Goal: Information Seeking & Learning: Learn about a topic

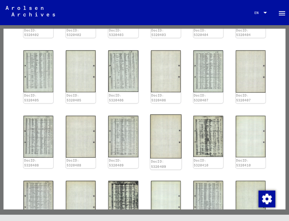
scroll to position [2242, 0]
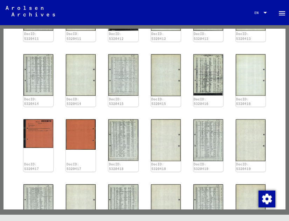
click at [205, 118] on img at bounding box center [208, 140] width 31 height 44
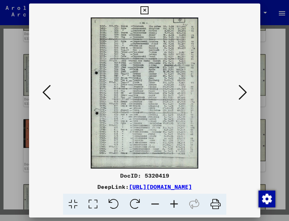
click at [174, 209] on icon at bounding box center [174, 204] width 19 height 21
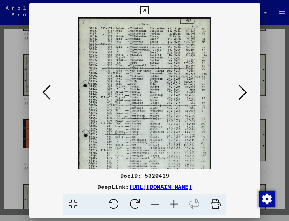
click at [242, 90] on icon at bounding box center [243, 92] width 8 height 17
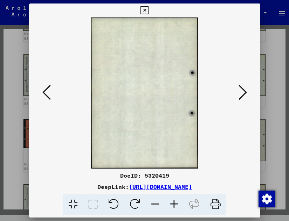
click at [242, 90] on icon at bounding box center [243, 92] width 8 height 17
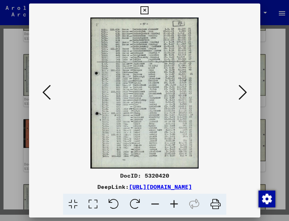
click at [174, 209] on icon at bounding box center [174, 204] width 19 height 21
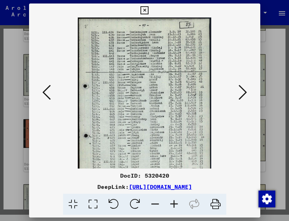
click at [174, 209] on icon at bounding box center [174, 204] width 19 height 21
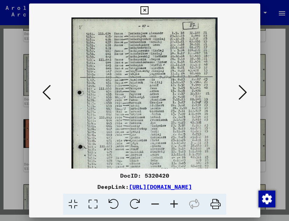
click at [174, 209] on icon at bounding box center [174, 204] width 19 height 21
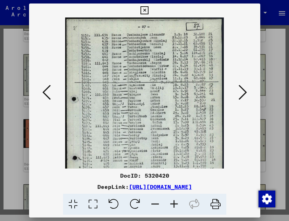
click at [174, 209] on icon at bounding box center [174, 204] width 19 height 21
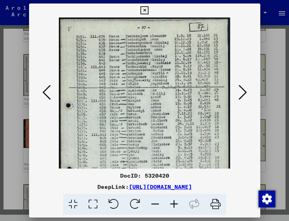
click at [174, 209] on icon at bounding box center [174, 204] width 19 height 21
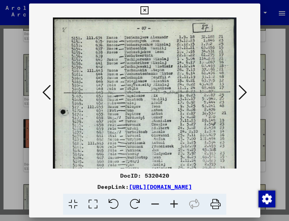
click at [102, 38] on img at bounding box center [145, 146] width 184 height 256
click at [144, 6] on icon at bounding box center [144, 10] width 8 height 8
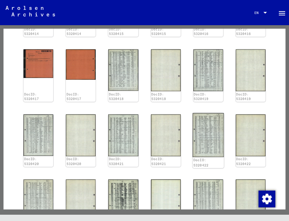
scroll to position [2277, 0]
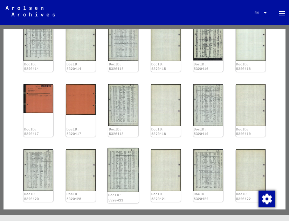
click at [117, 148] on img at bounding box center [123, 170] width 31 height 44
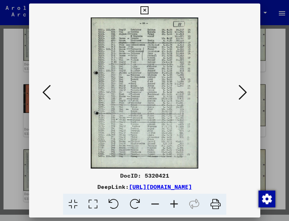
click at [174, 208] on icon at bounding box center [174, 204] width 19 height 21
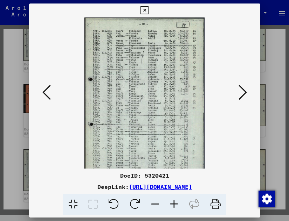
click at [174, 208] on icon at bounding box center [174, 204] width 19 height 21
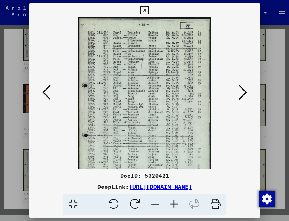
click at [174, 208] on icon at bounding box center [174, 204] width 19 height 21
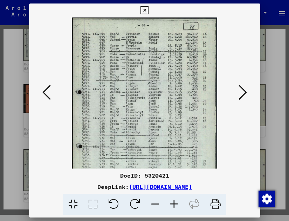
click at [174, 208] on icon at bounding box center [174, 204] width 19 height 21
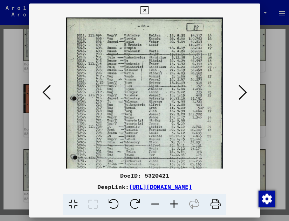
scroll to position [0, 0]
click at [33, 22] on div at bounding box center [144, 93] width 231 height 151
